Goal: Information Seeking & Learning: Find specific fact

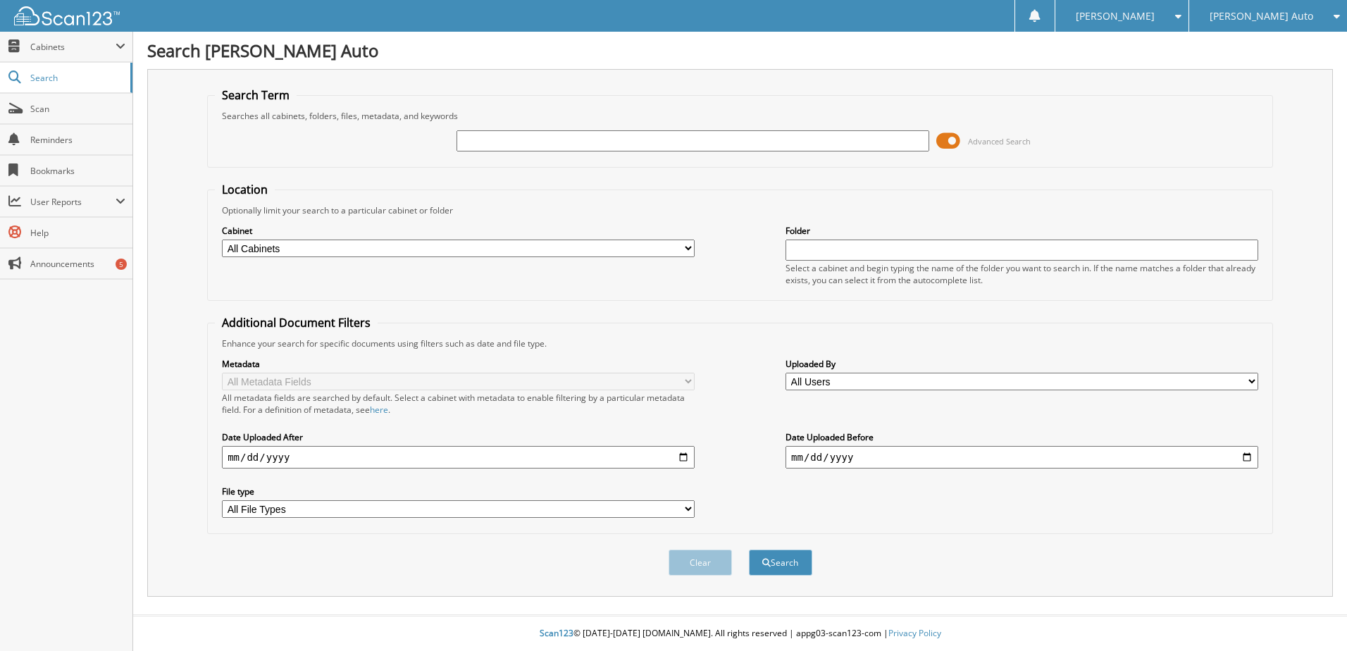
click at [637, 147] on input "text" at bounding box center [693, 140] width 473 height 21
click at [637, 146] on input "text" at bounding box center [693, 140] width 473 height 21
type input "1T25114"
click at [749, 550] on button "Search" at bounding box center [780, 563] width 63 height 26
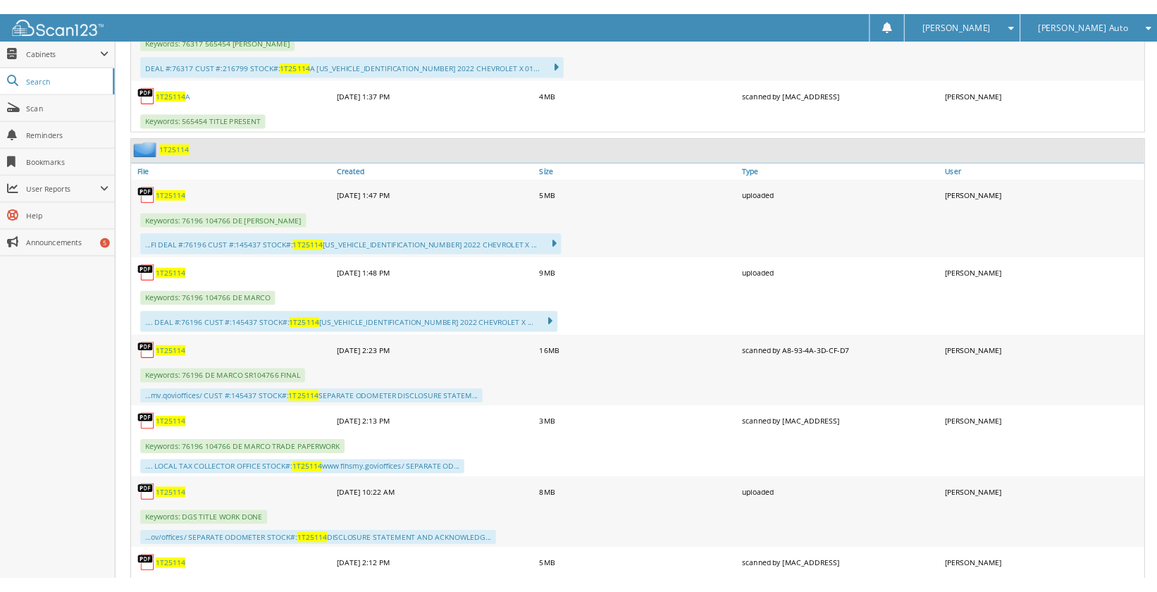
scroll to position [1057, 0]
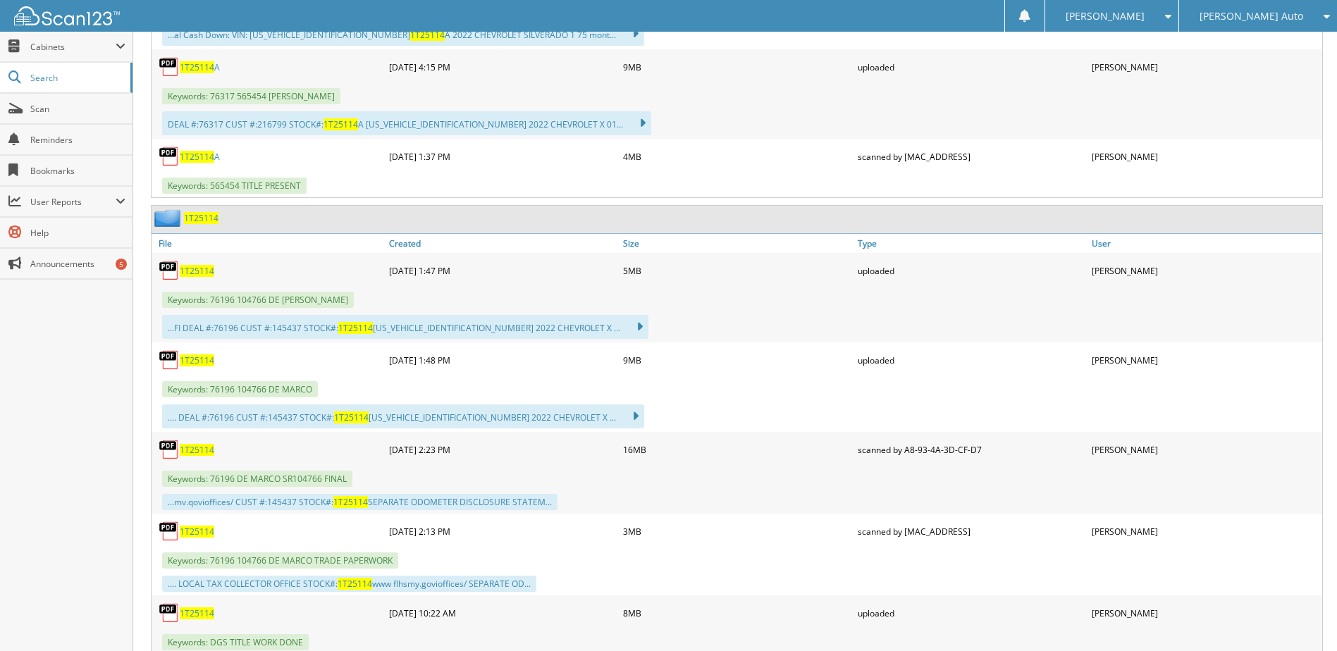
click at [204, 449] on span "1T25114" at bounding box center [197, 450] width 35 height 12
